Goal: Information Seeking & Learning: Compare options

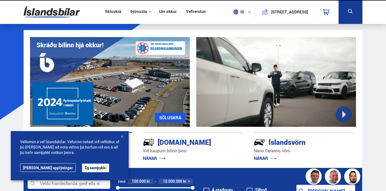
click at [82, 165] on button "Ég samþykki" at bounding box center [95, 167] width 27 height 9
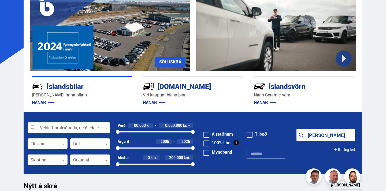
scroll to position [65, 0]
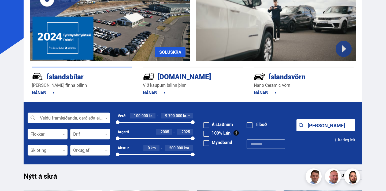
drag, startPoint x: 193, startPoint y: 122, endPoint x: 207, endPoint y: 118, distance: 14.8
click at [207, 118] on form "Veldu framleiðanda, gerð eða eiginleika 0 Flokkar 0 Drif 0 Verð 100.000 kr. 9.7…" at bounding box center [193, 133] width 339 height 62
drag, startPoint x: 192, startPoint y: 137, endPoint x: 187, endPoint y: 137, distance: 5.1
click at [187, 137] on div at bounding box center [187, 138] width 4 height 4
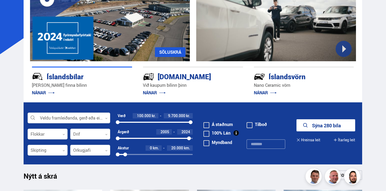
drag, startPoint x: 193, startPoint y: 154, endPoint x: 125, endPoint y: 153, distance: 68.1
click at [125, 153] on div at bounding box center [125, 154] width 4 height 4
click at [326, 127] on button "Sýna 21 bíla" at bounding box center [325, 125] width 59 height 12
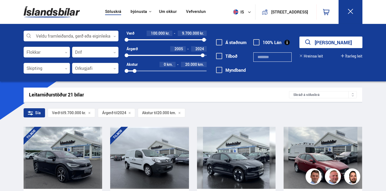
click at [257, 44] on span at bounding box center [256, 42] width 6 height 6
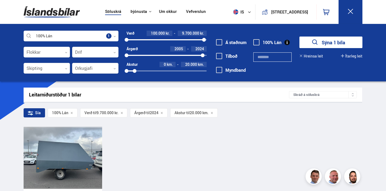
click at [257, 44] on span at bounding box center [256, 42] width 6 height 6
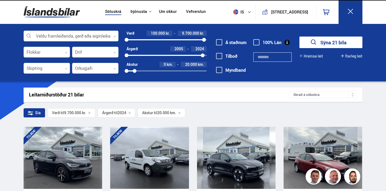
click at [113, 10] on link "Söluskrá" at bounding box center [113, 12] width 16 height 6
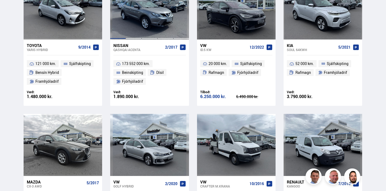
scroll to position [543, 0]
